Goal: Information Seeking & Learning: Find specific page/section

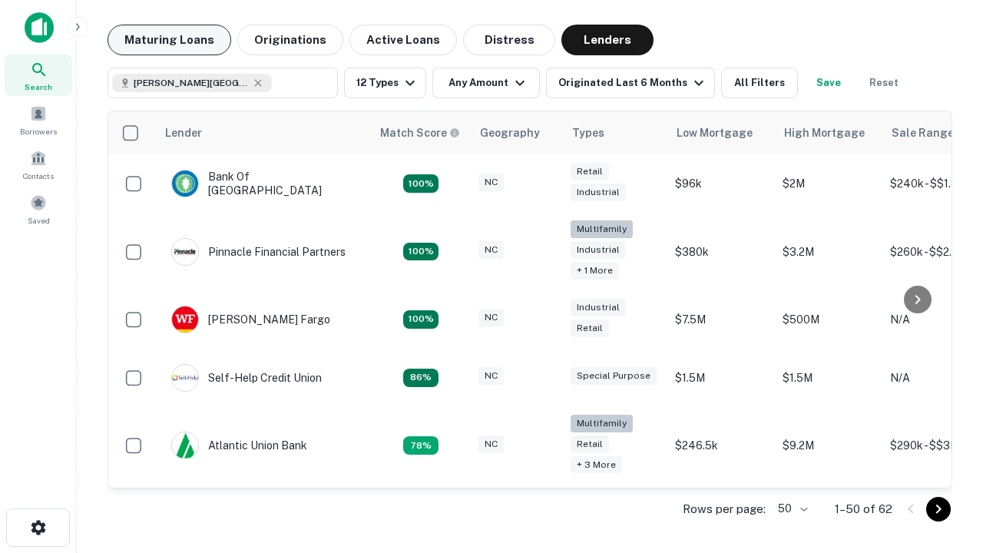
click at [169, 40] on button "Maturing Loans" at bounding box center [170, 40] width 124 height 31
